Goal: Task Accomplishment & Management: Use online tool/utility

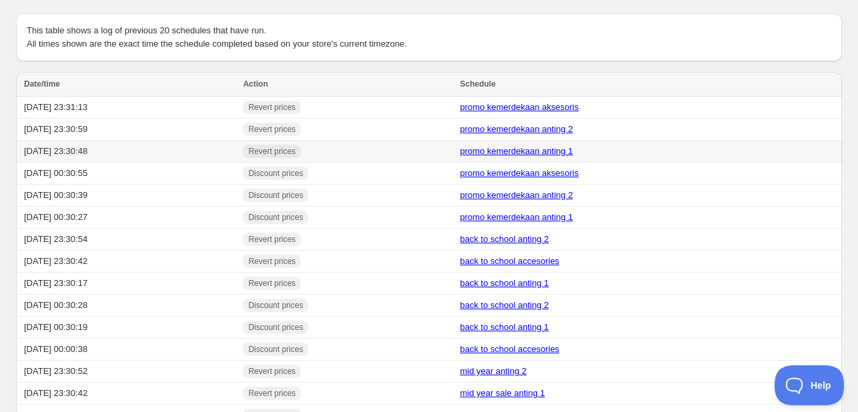
click at [79, 153] on td "[DATE] 23:30:48" at bounding box center [127, 152] width 223 height 22
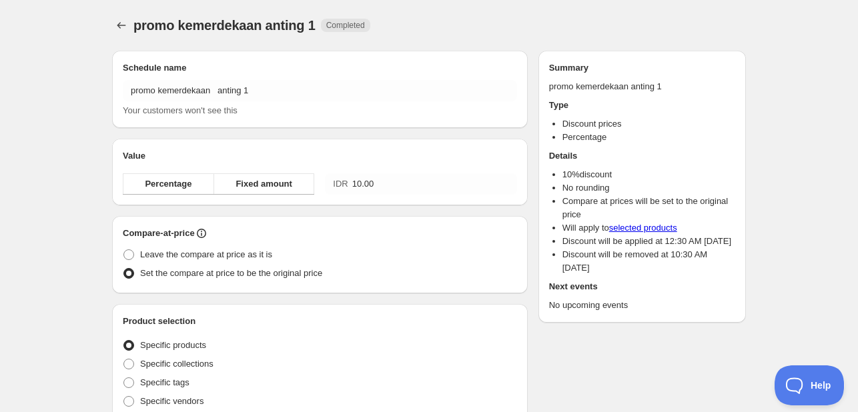
radio input "true"
checkbox input "true"
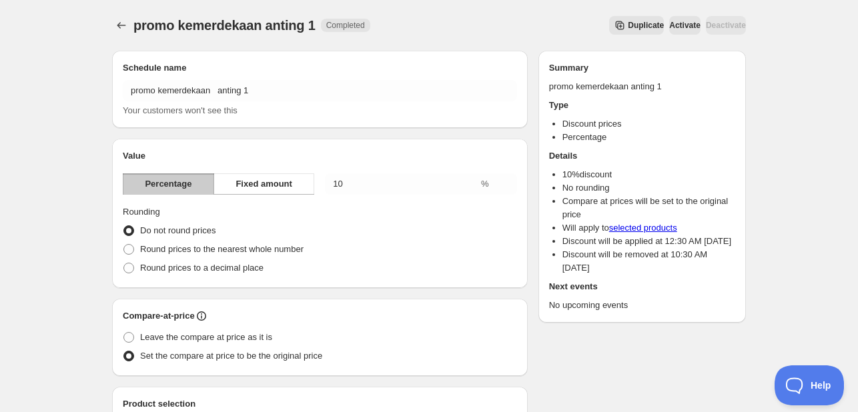
click at [628, 29] on span "Duplicate" at bounding box center [646, 25] width 36 height 11
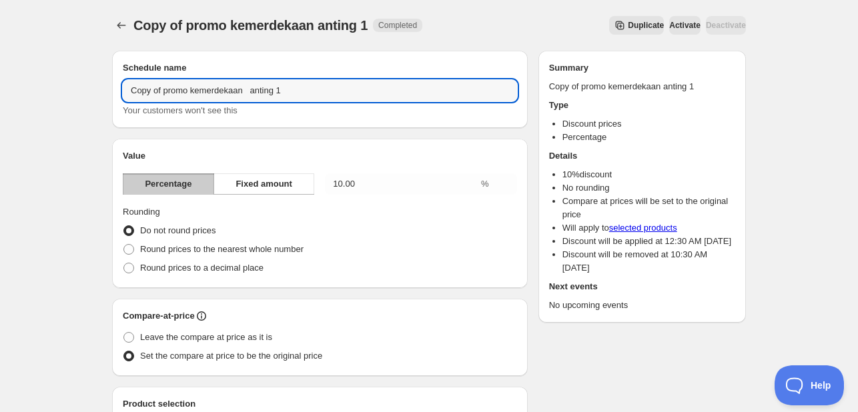
drag, startPoint x: 246, startPoint y: 90, endPoint x: 16, endPoint y: 108, distance: 230.2
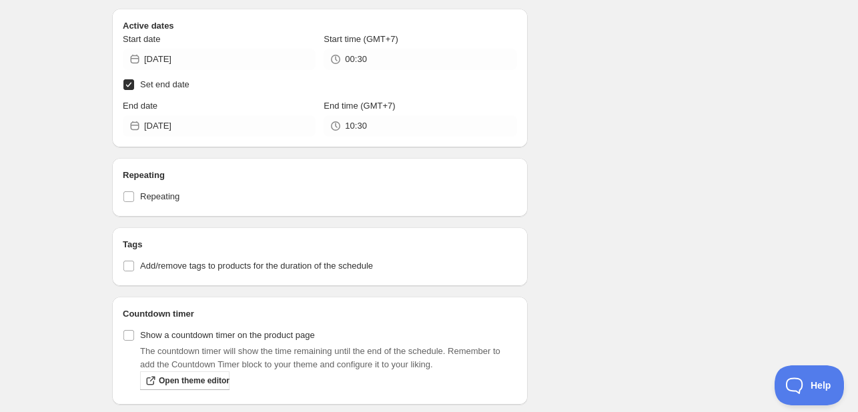
scroll to position [3069, 0]
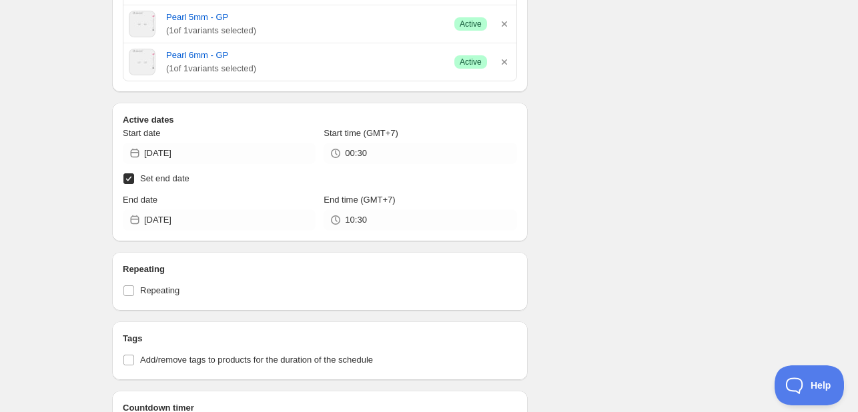
type input "beloved customer september anting 1"
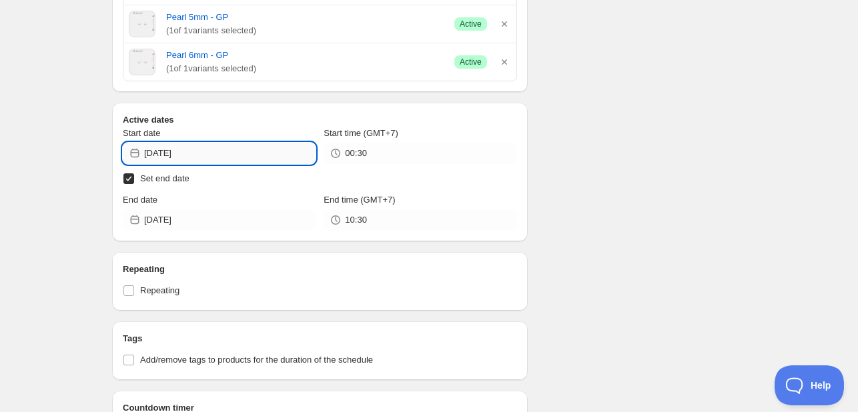
click at [227, 143] on input "[DATE]" at bounding box center [229, 153] width 171 height 21
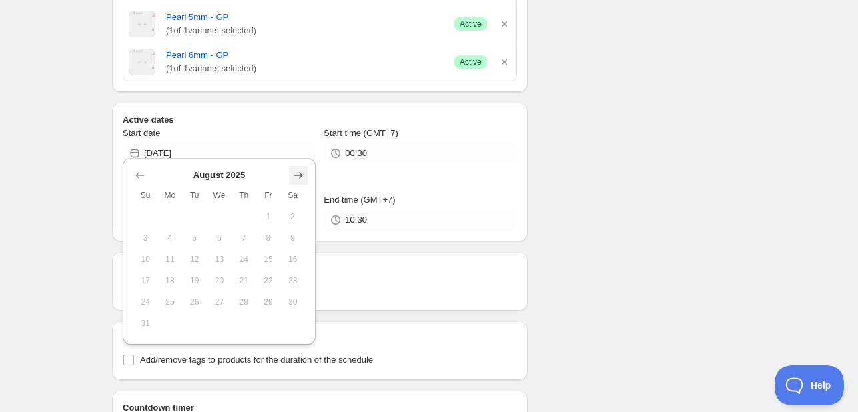
click at [294, 181] on icon "Show next month, September 2025" at bounding box center [298, 175] width 13 height 13
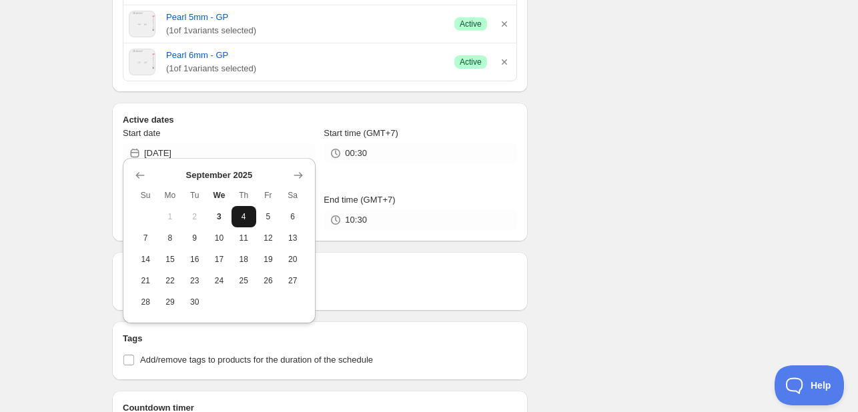
click at [251, 215] on button "4" at bounding box center [244, 216] width 25 height 21
type input "[DATE]"
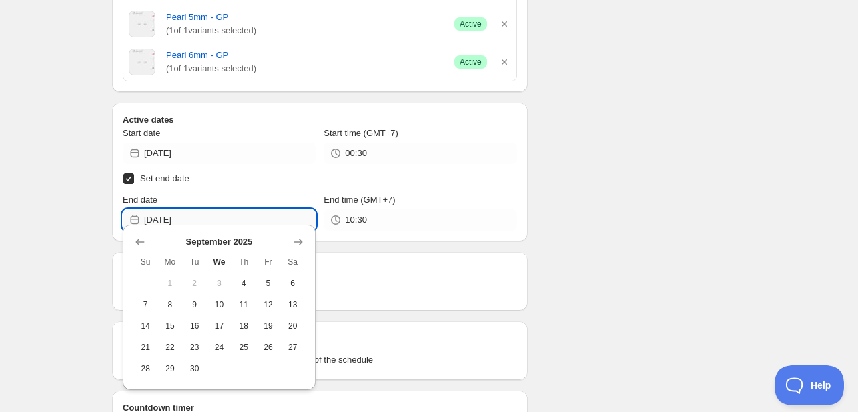
click at [265, 211] on input "[DATE]" at bounding box center [229, 220] width 171 height 21
click at [175, 310] on button "8" at bounding box center [170, 304] width 25 height 21
type input "[DATE]"
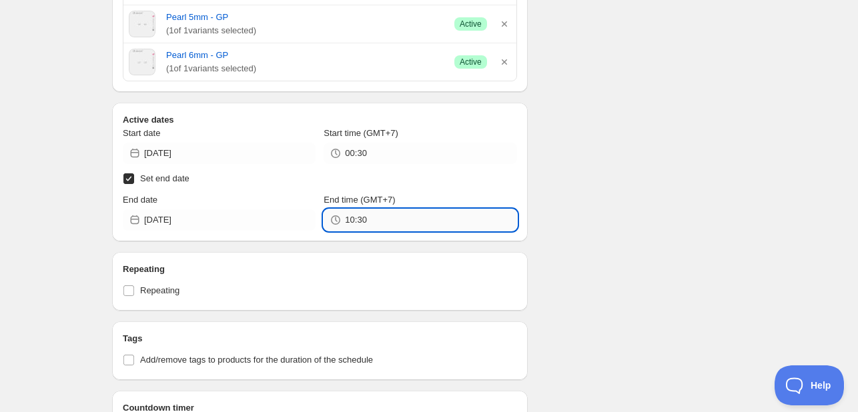
click at [358, 215] on input "10:30" at bounding box center [430, 220] width 171 height 21
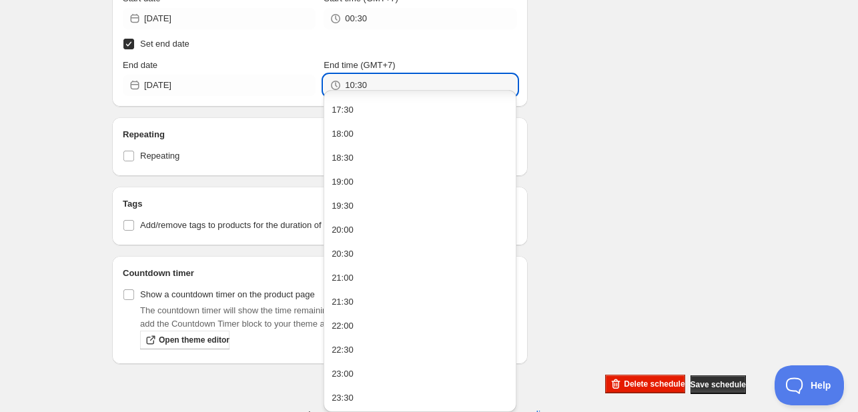
scroll to position [835, 0]
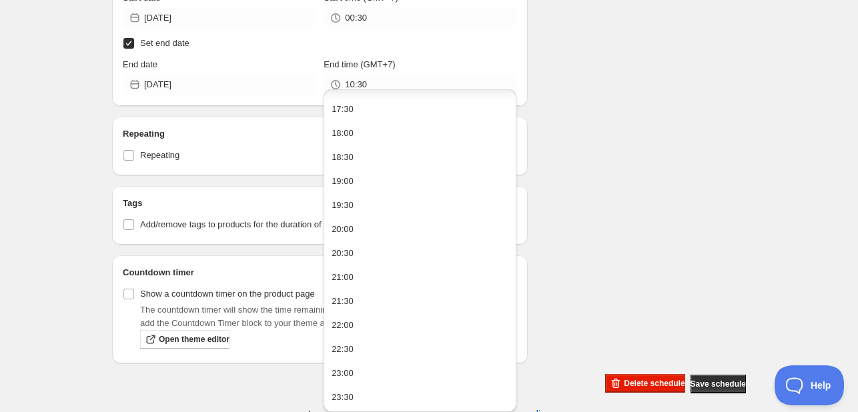
click at [399, 395] on button "23:30" at bounding box center [420, 397] width 185 height 21
type input "23:30"
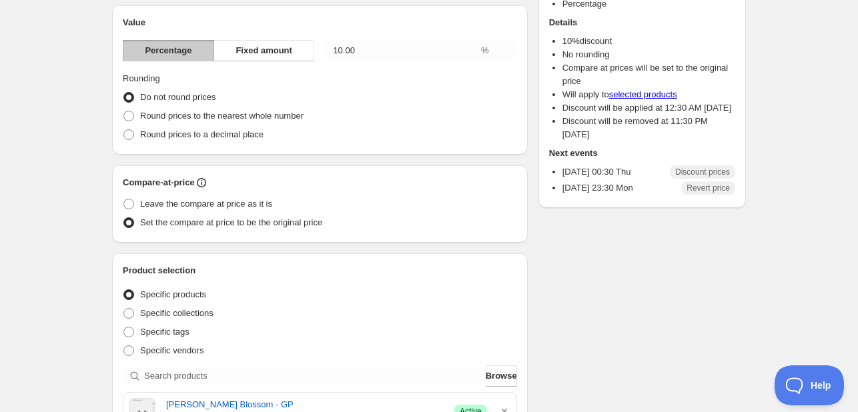
scroll to position [0, 0]
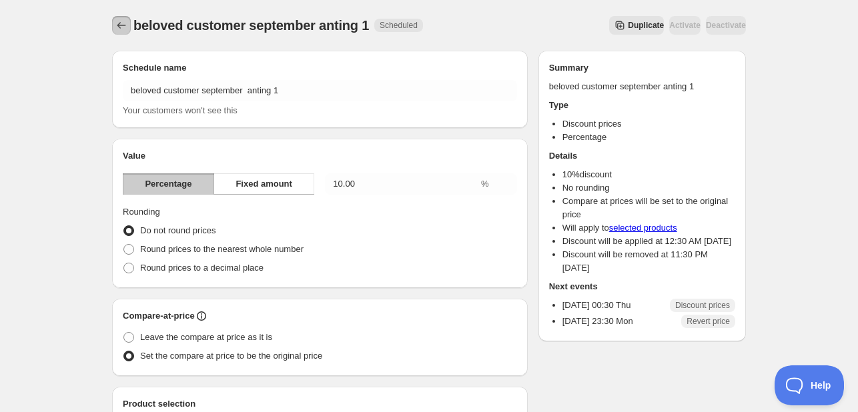
click at [115, 28] on icon "Schedules" at bounding box center [121, 25] width 13 height 13
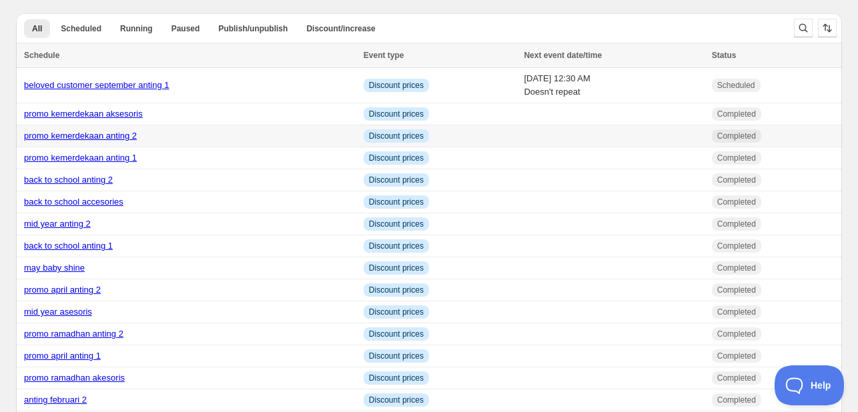
click at [128, 136] on link "promo kemerdekaan anting 2" at bounding box center [80, 136] width 113 height 10
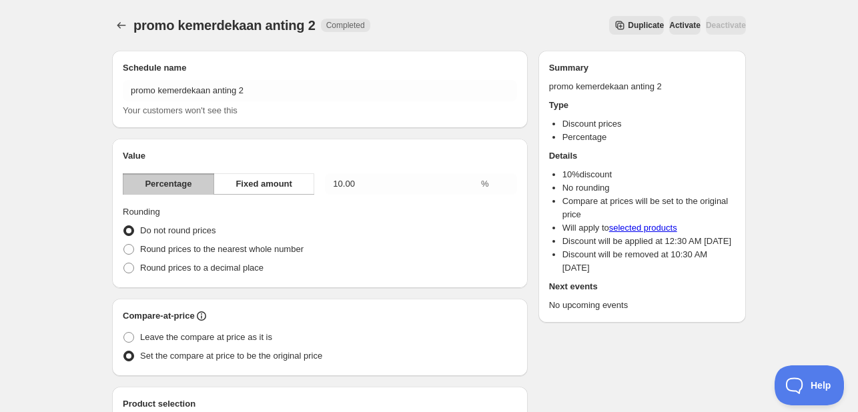
click at [613, 31] on icon "Secondary action label" at bounding box center [619, 25] width 13 height 13
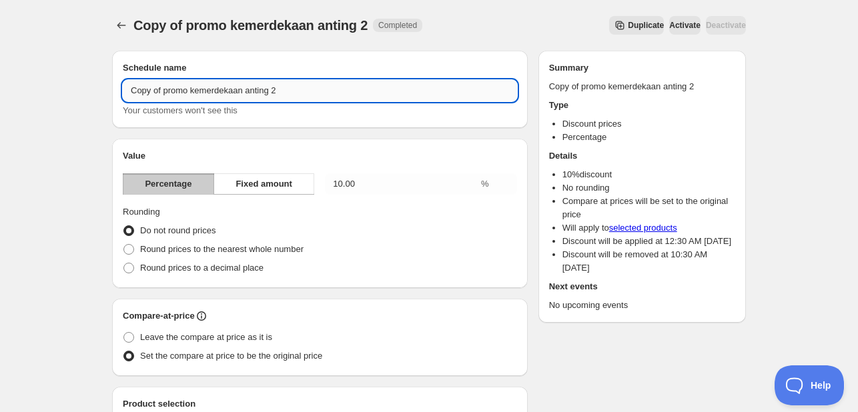
click at [243, 93] on input "Copy of promo kemerdekaan anting 2" at bounding box center [320, 90] width 394 height 21
drag, startPoint x: 243, startPoint y: 93, endPoint x: 100, endPoint y: 97, distance: 142.8
drag, startPoint x: 242, startPoint y: 91, endPoint x: 67, endPoint y: 91, distance: 175.5
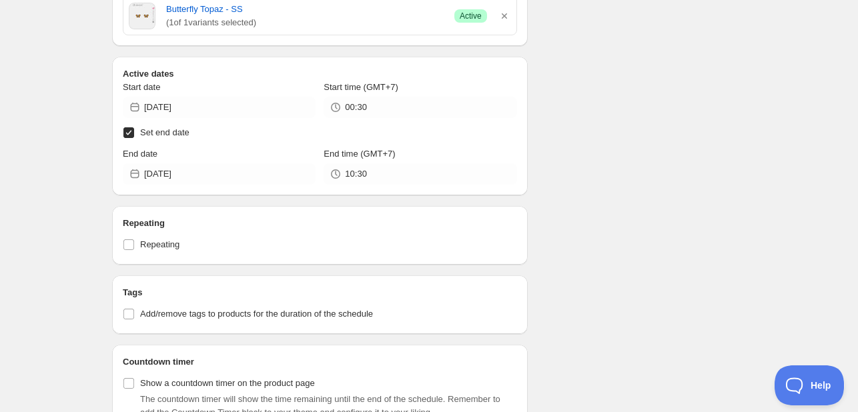
scroll to position [2206, 0]
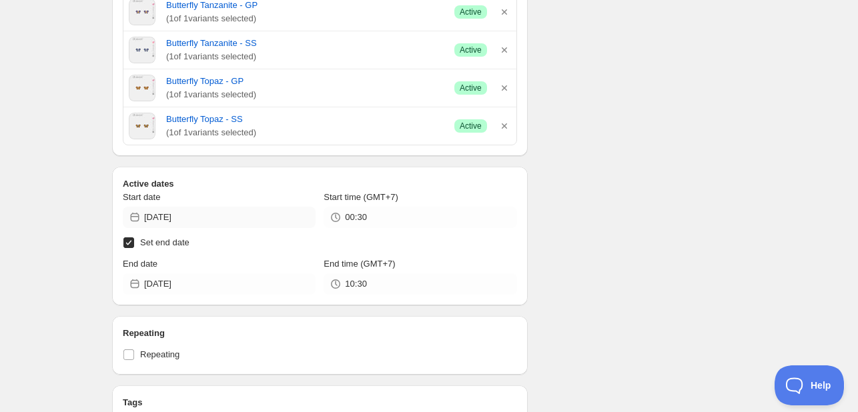
type input "beloved customer september anting 2"
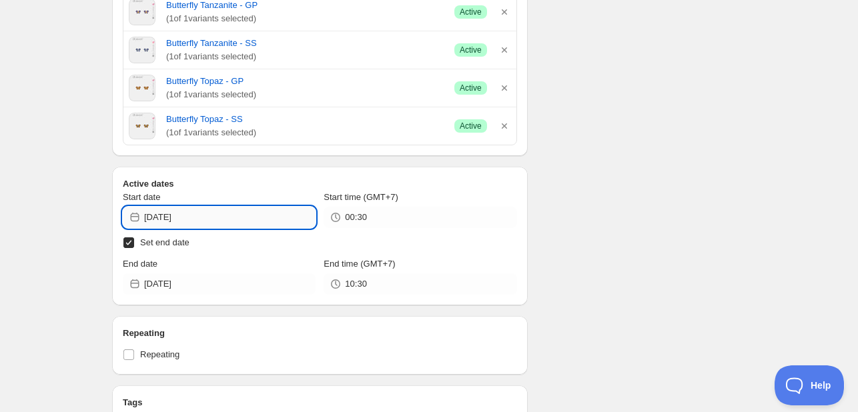
click at [264, 214] on input "[DATE]" at bounding box center [229, 217] width 171 height 21
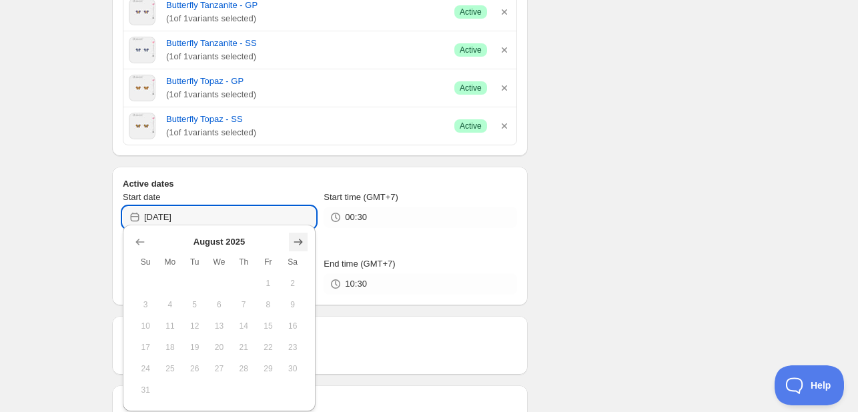
click at [299, 238] on icon "Show next month, September 2025" at bounding box center [298, 242] width 13 height 13
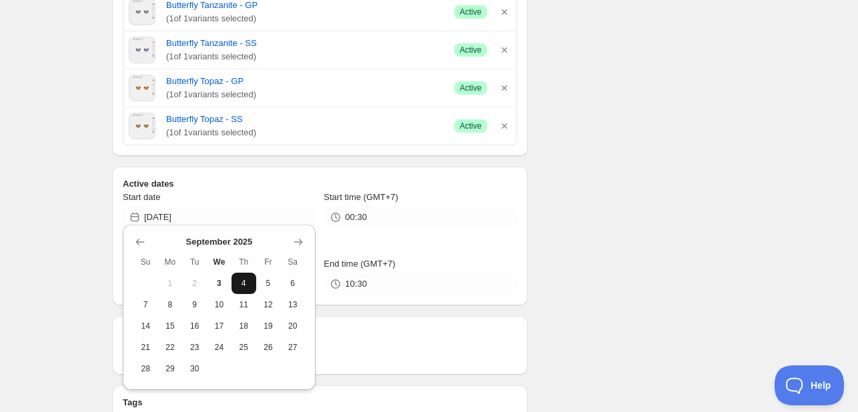
click at [241, 282] on span "4" at bounding box center [244, 283] width 14 height 11
type input "[DATE]"
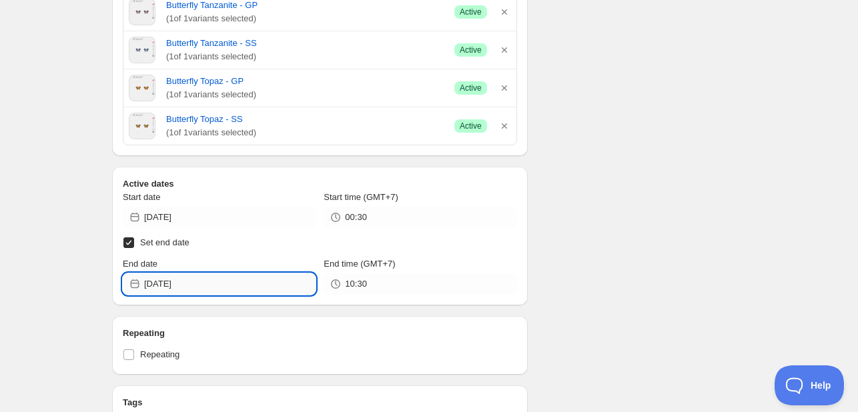
click at [256, 278] on input "[DATE]" at bounding box center [229, 284] width 171 height 21
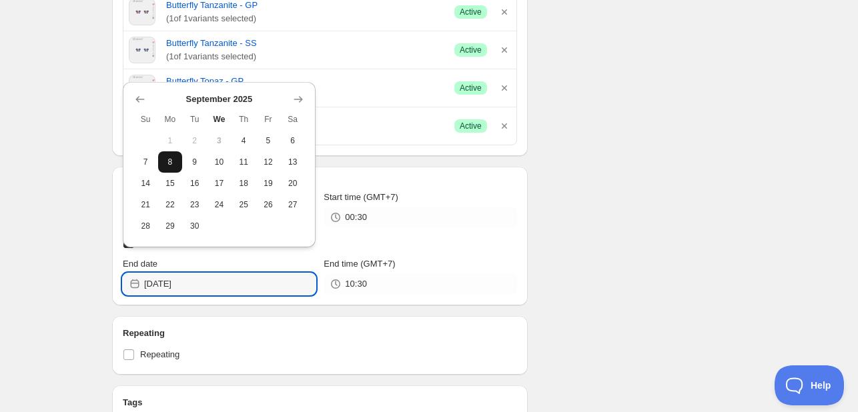
click at [169, 164] on span "8" at bounding box center [170, 162] width 14 height 11
type input "[DATE]"
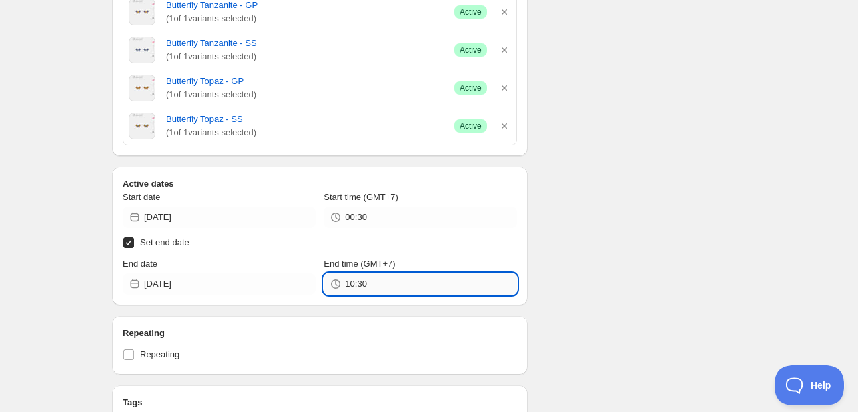
click at [350, 276] on input "10:30" at bounding box center [430, 284] width 171 height 21
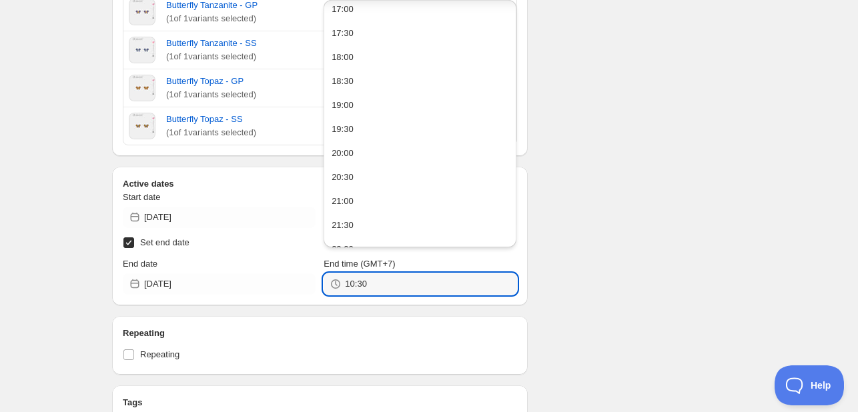
scroll to position [910, 0]
click at [412, 226] on button "23:30" at bounding box center [420, 233] width 185 height 21
type input "23:30"
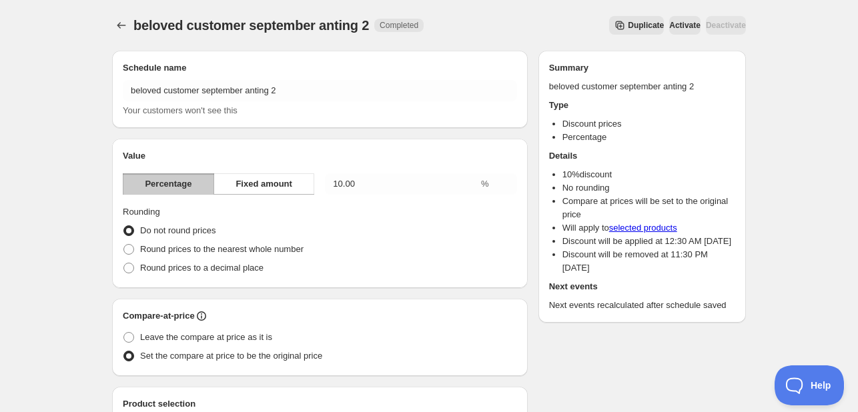
scroll to position [0, 0]
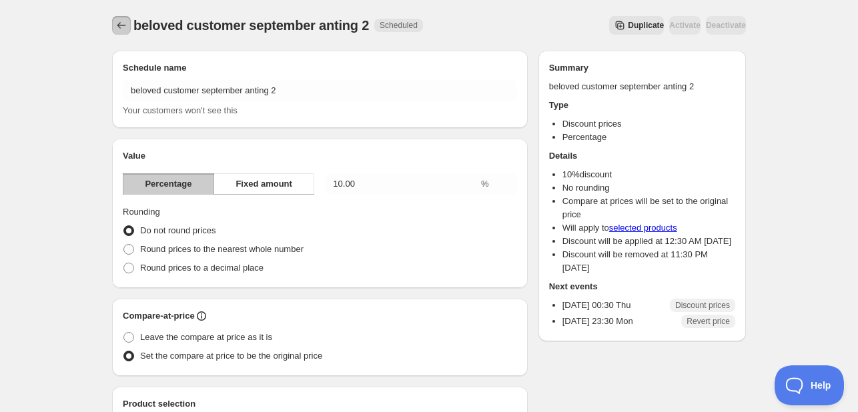
click at [127, 22] on icon "Schedules" at bounding box center [121, 25] width 13 height 13
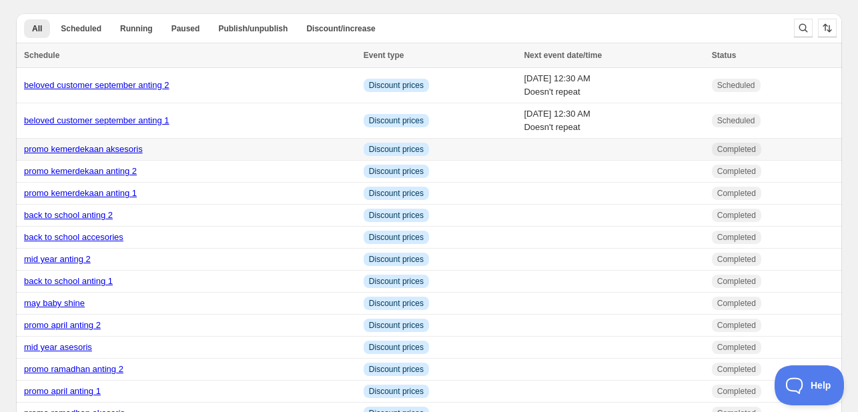
click at [125, 149] on link "promo kemerdekaan aksesoris" at bounding box center [83, 149] width 119 height 10
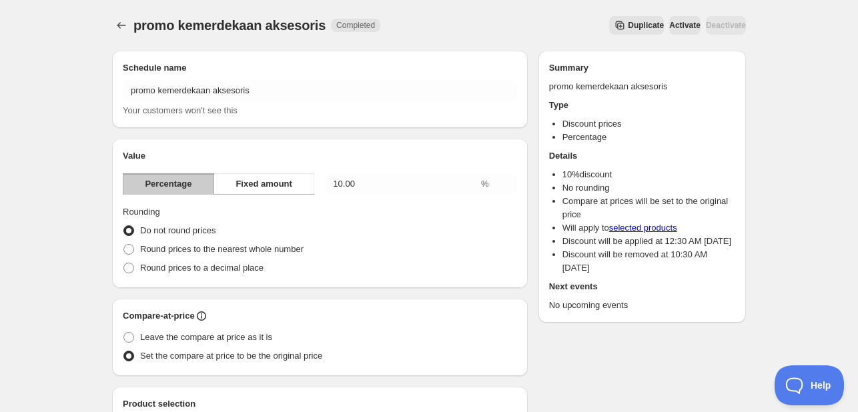
click at [609, 19] on button "Duplicate" at bounding box center [636, 25] width 55 height 19
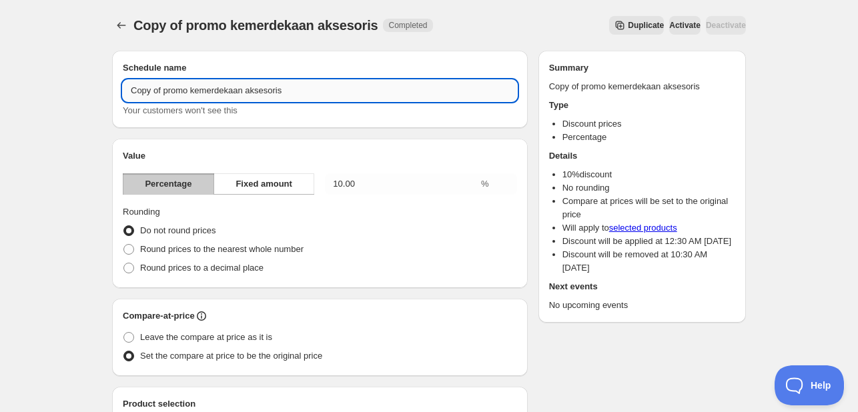
click at [268, 89] on input "Copy of promo kemerdekaan aksesoris" at bounding box center [320, 90] width 394 height 21
click at [241, 89] on input "Copy of promo kemerdekaan aksesoris" at bounding box center [320, 90] width 394 height 21
drag, startPoint x: 242, startPoint y: 89, endPoint x: 89, endPoint y: 85, distance: 152.8
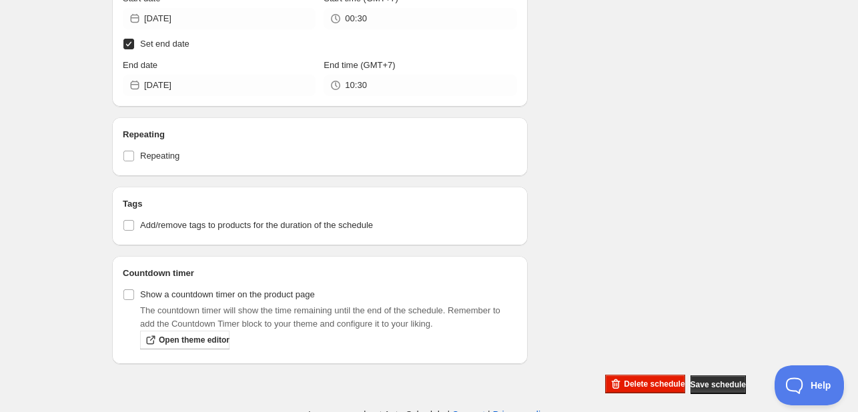
scroll to position [2519, 0]
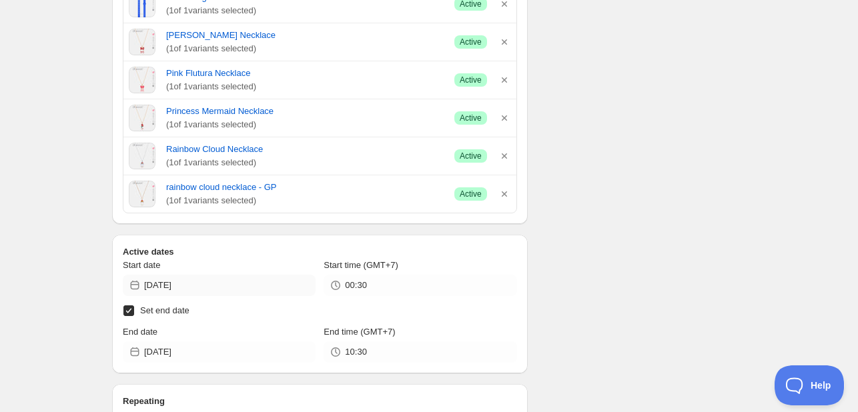
type input "beloved customer aksesoris"
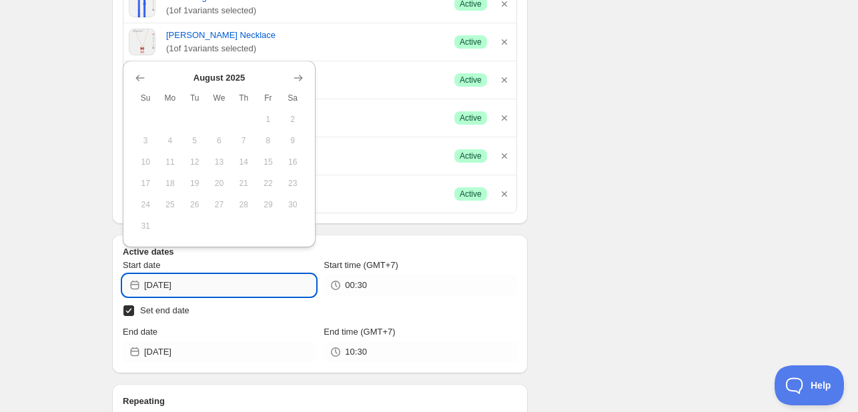
click at [246, 283] on input "[DATE]" at bounding box center [229, 285] width 171 height 21
click at [297, 74] on icon "Show next month, September 2025" at bounding box center [298, 77] width 13 height 13
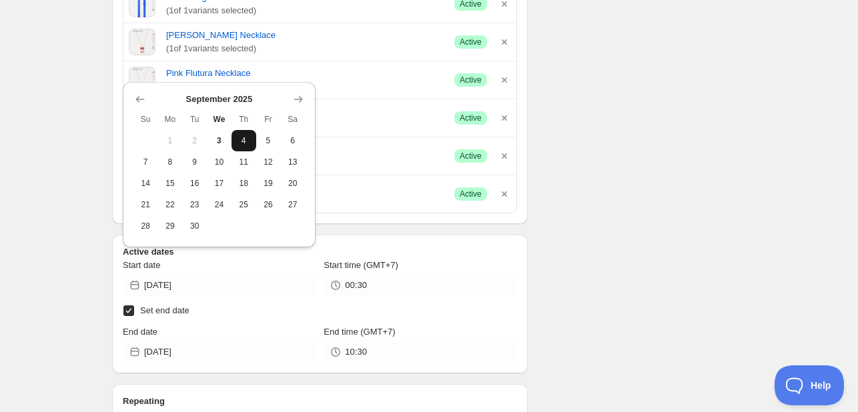
click at [242, 138] on span "4" at bounding box center [244, 140] width 14 height 11
type input "[DATE]"
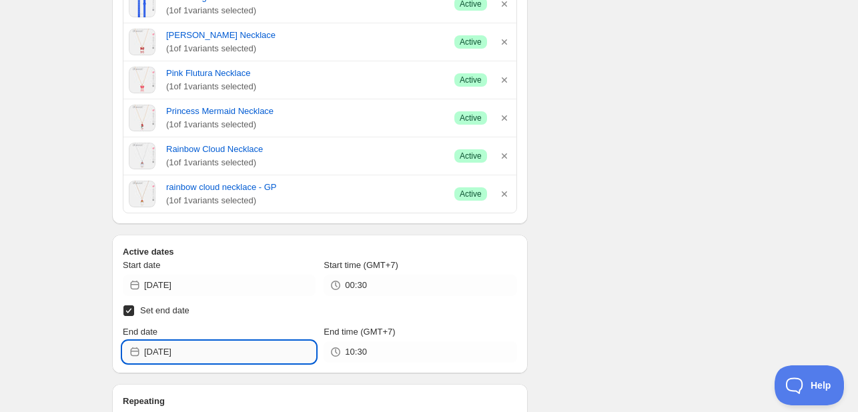
click at [288, 347] on input "[DATE]" at bounding box center [229, 352] width 171 height 21
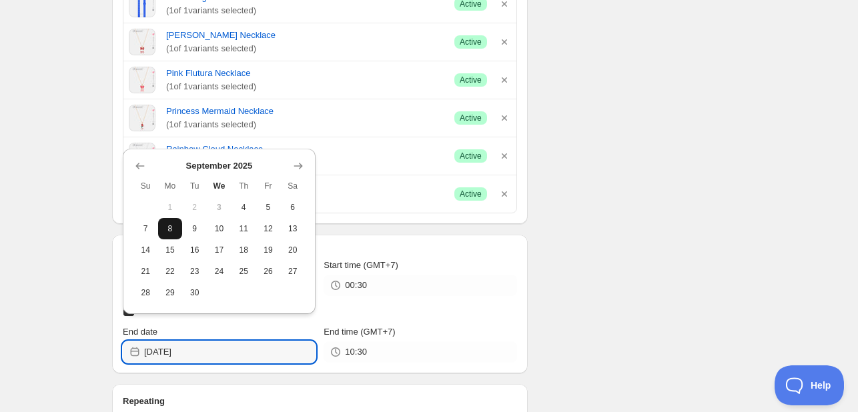
click at [173, 233] on span "8" at bounding box center [170, 229] width 14 height 11
type input "[DATE]"
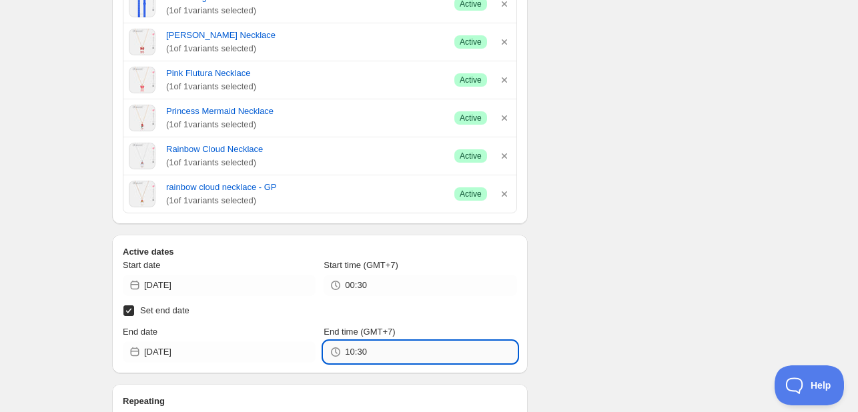
click at [416, 348] on input "10:30" at bounding box center [430, 352] width 171 height 21
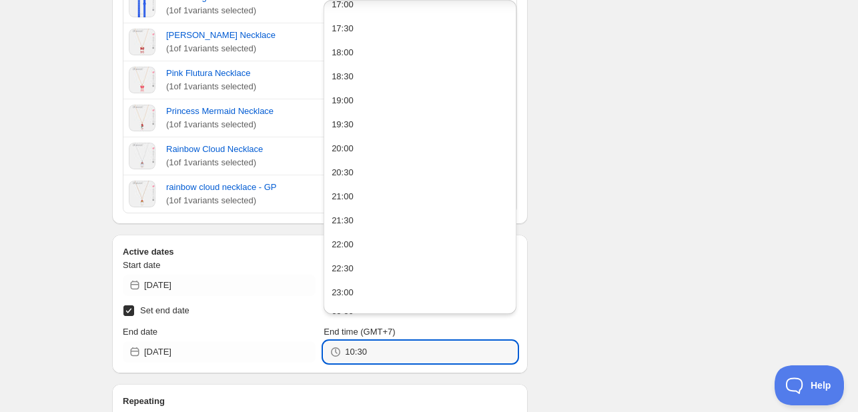
scroll to position [843, 0]
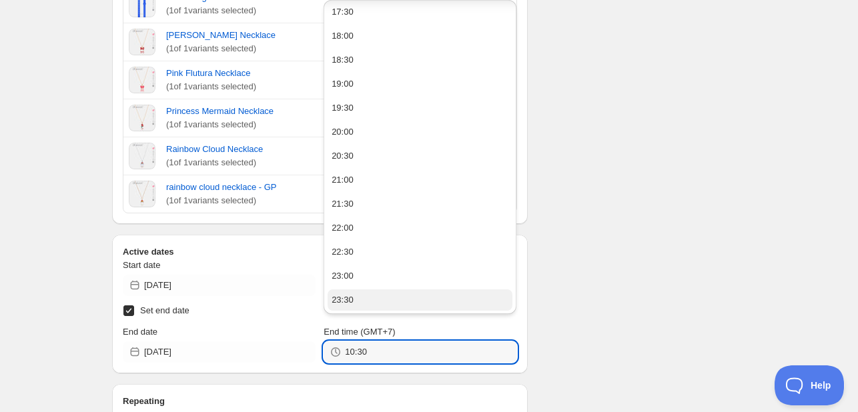
click at [410, 290] on button "23:30" at bounding box center [420, 300] width 185 height 21
type input "23:30"
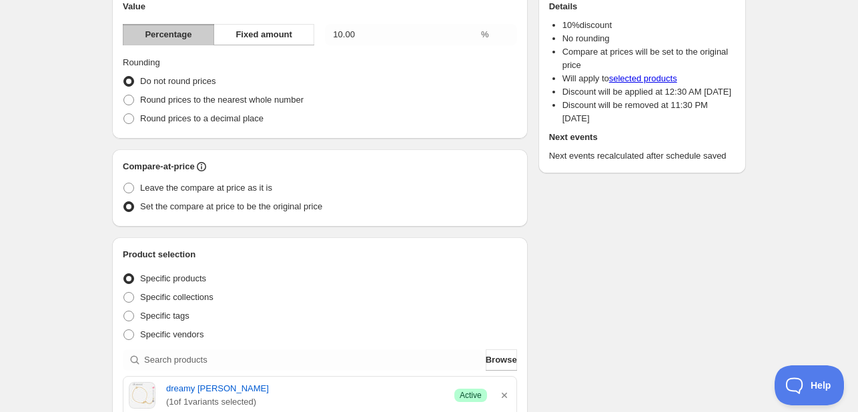
scroll to position [0, 0]
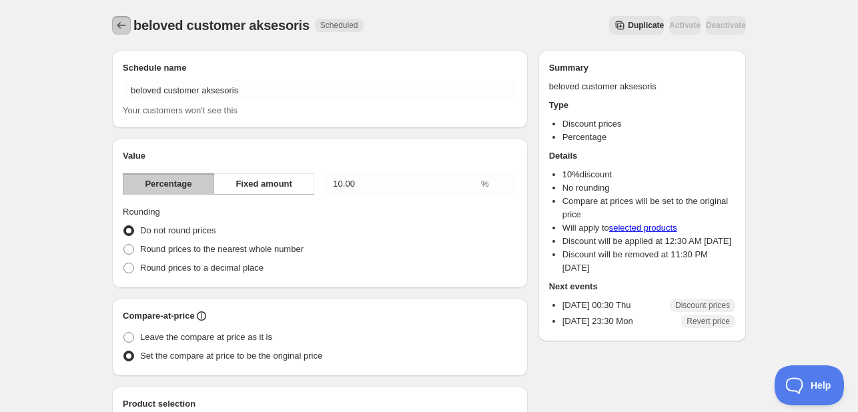
click at [116, 20] on icon "Schedules" at bounding box center [121, 25] width 13 height 13
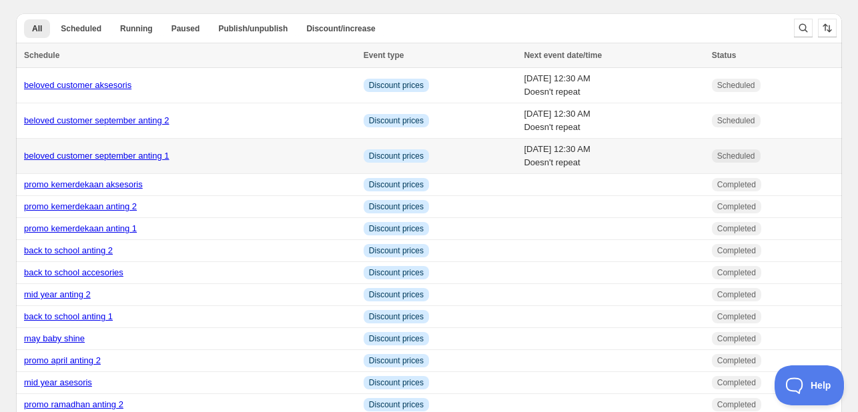
click at [162, 154] on link "beloved customer september anting 1" at bounding box center [96, 156] width 145 height 10
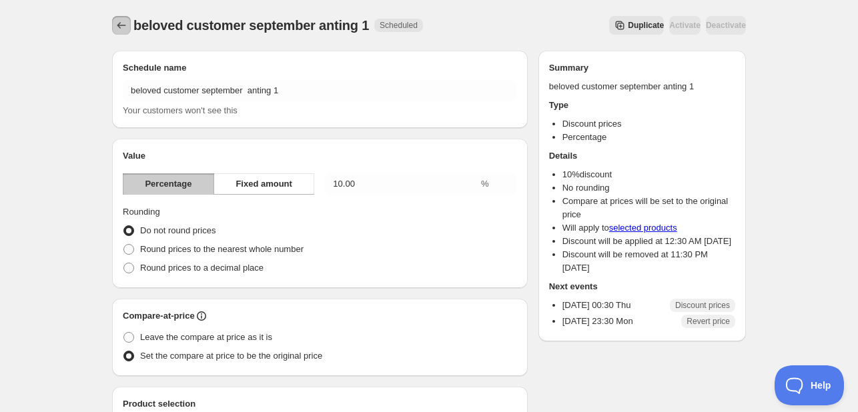
click at [117, 26] on icon "Schedules" at bounding box center [121, 25] width 13 height 13
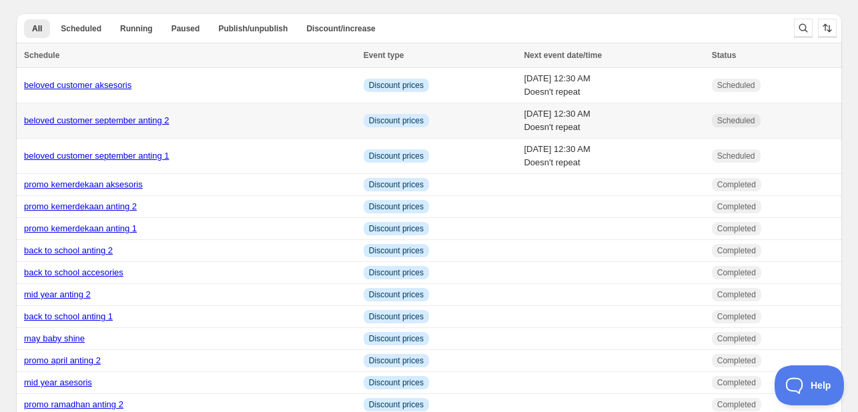
click at [124, 131] on td "beloved customer september anting 2" at bounding box center [188, 120] width 344 height 35
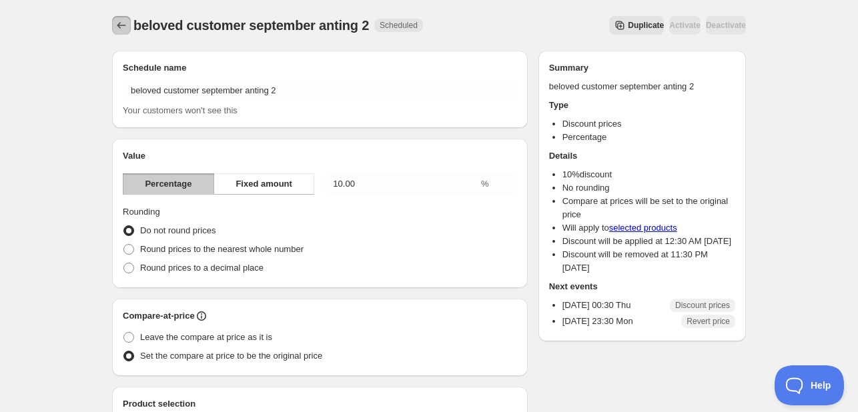
click at [123, 25] on icon "Schedules" at bounding box center [121, 25] width 13 height 13
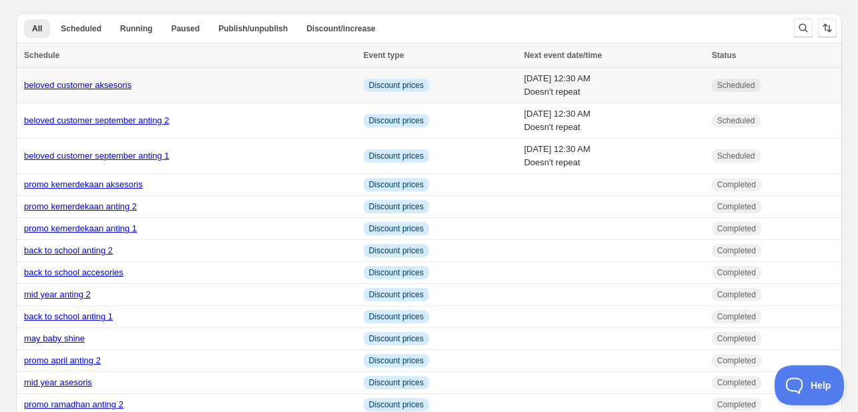
click at [123, 84] on link "beloved customer aksesoris" at bounding box center [77, 85] width 107 height 10
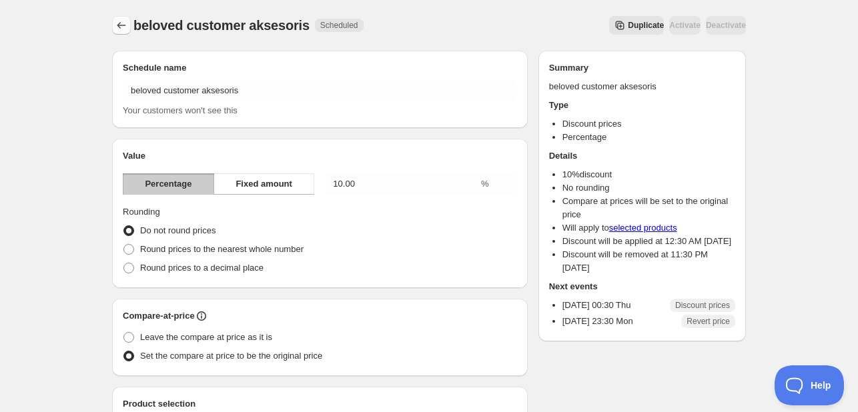
click at [127, 19] on icon "Schedules" at bounding box center [121, 25] width 13 height 13
